Goal: Task Accomplishment & Management: Complete application form

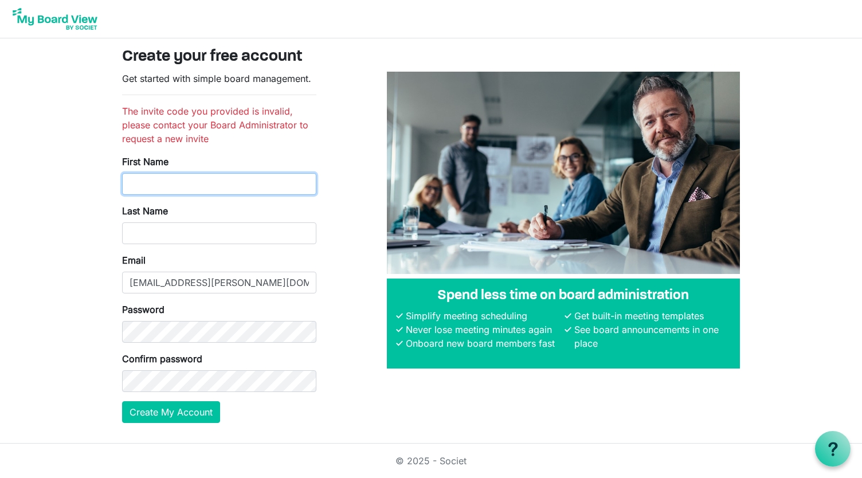
click at [216, 187] on input "First Name" at bounding box center [219, 184] width 194 height 22
type input "Jade"
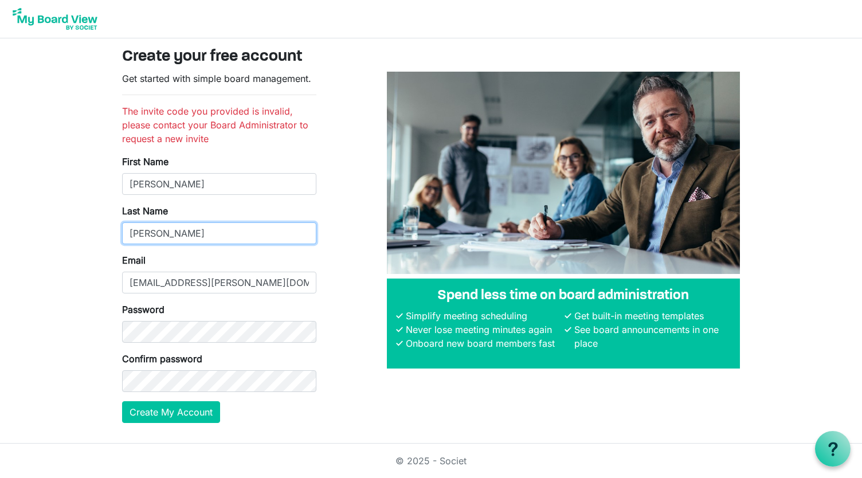
type input "Rorke"
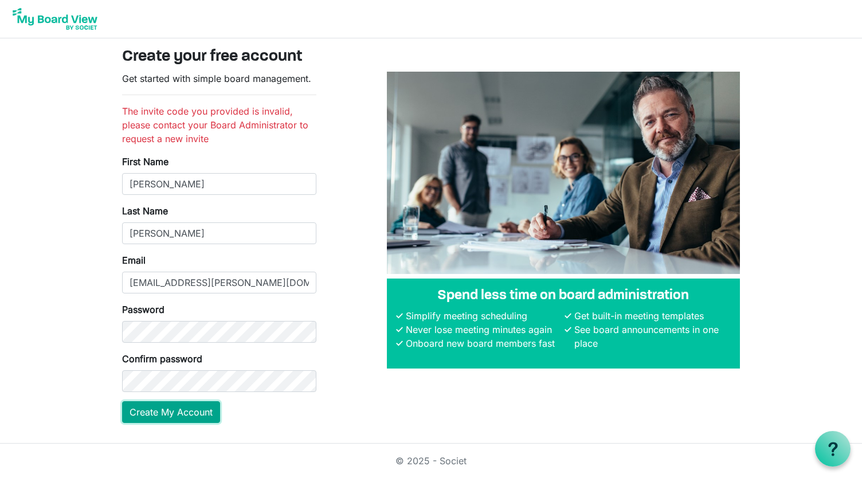
click at [168, 412] on button "Create My Account" at bounding box center [171, 412] width 98 height 22
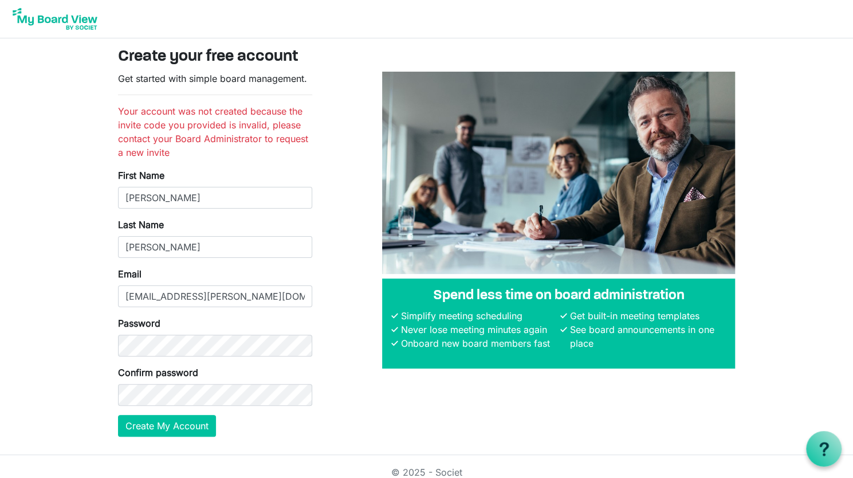
scroll to position [10, 0]
